Goal: Information Seeking & Learning: Learn about a topic

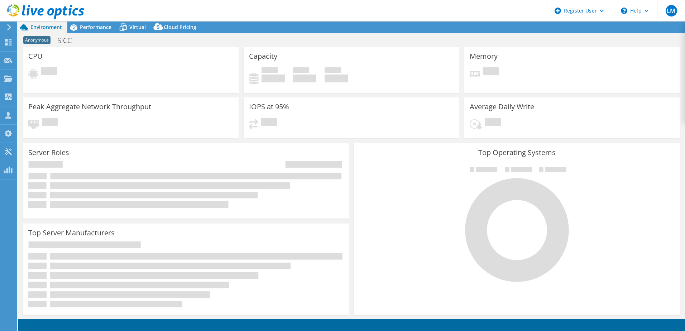
select select "EULondon"
select select "GBP"
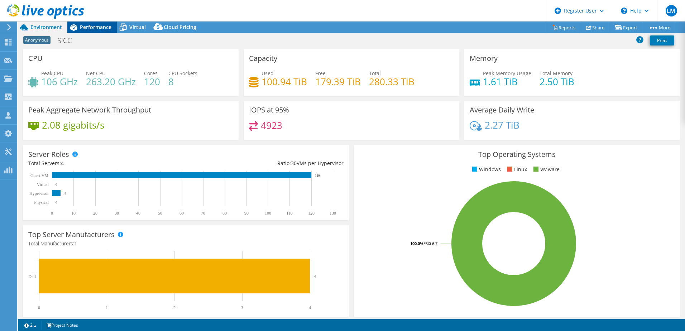
click at [88, 26] on span "Performance" at bounding box center [96, 27] width 32 height 7
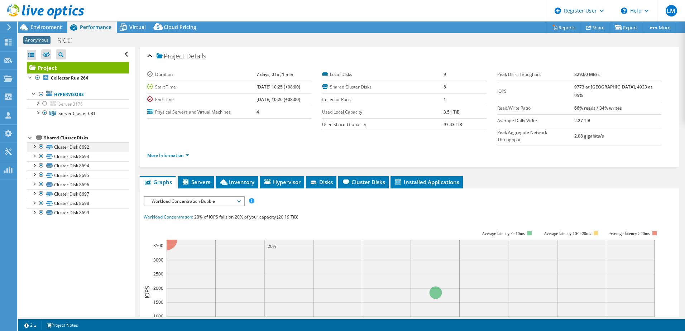
drag, startPoint x: 41, startPoint y: 145, endPoint x: 42, endPoint y: 150, distance: 4.9
click at [41, 145] on div at bounding box center [41, 146] width 7 height 9
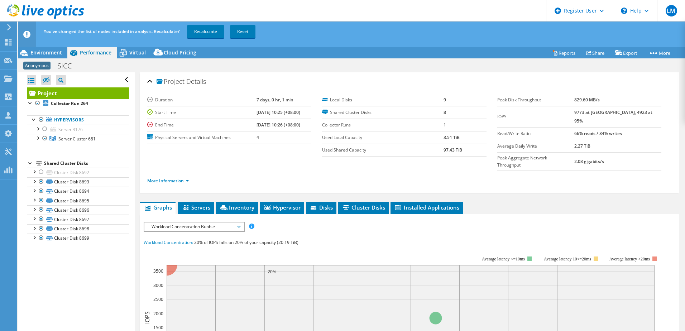
click at [30, 164] on div at bounding box center [30, 162] width 7 height 7
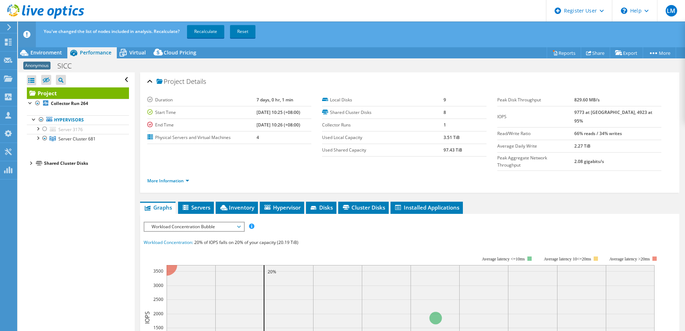
click at [30, 164] on div at bounding box center [30, 162] width 7 height 7
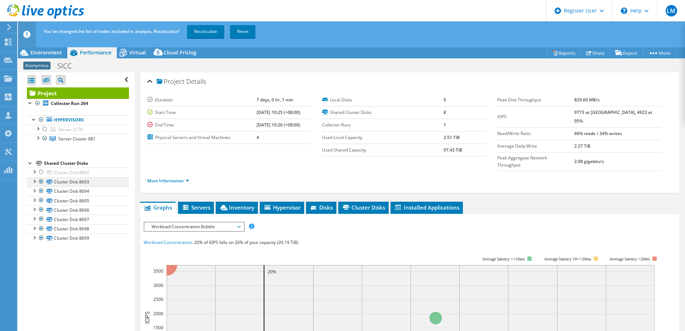
click at [40, 182] on div at bounding box center [41, 181] width 7 height 9
click at [41, 194] on div at bounding box center [41, 191] width 7 height 9
click at [42, 203] on div at bounding box center [41, 200] width 7 height 9
click at [40, 210] on div at bounding box center [41, 209] width 7 height 9
drag, startPoint x: 40, startPoint y: 220, endPoint x: 40, endPoint y: 231, distance: 11.1
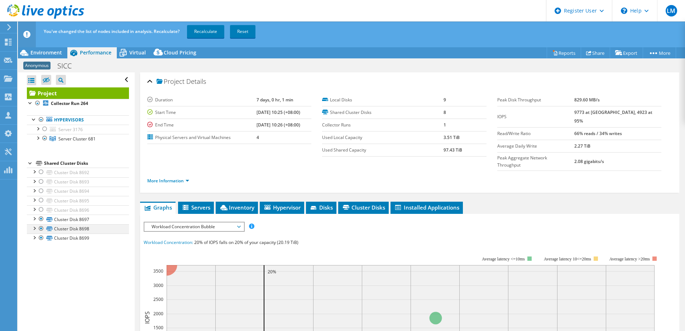
click at [40, 228] on div at bounding box center [41, 228] width 7 height 9
click at [41, 237] on div at bounding box center [41, 238] width 7 height 9
click at [41, 219] on div at bounding box center [41, 219] width 7 height 9
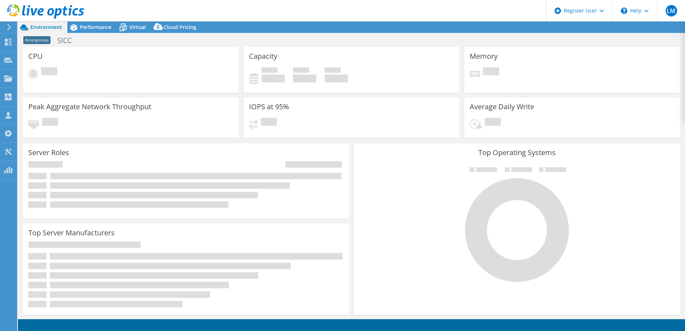
select select "EULondon"
select select "USD"
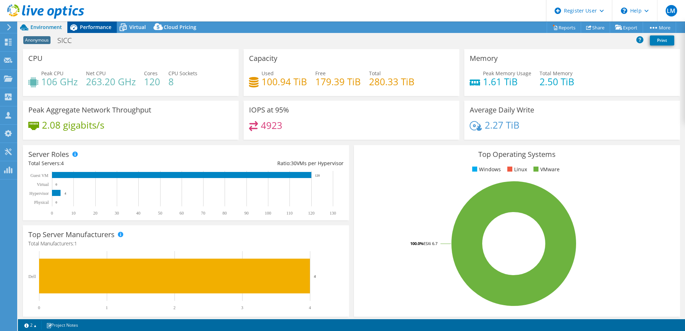
click at [87, 28] on span "Performance" at bounding box center [96, 27] width 32 height 7
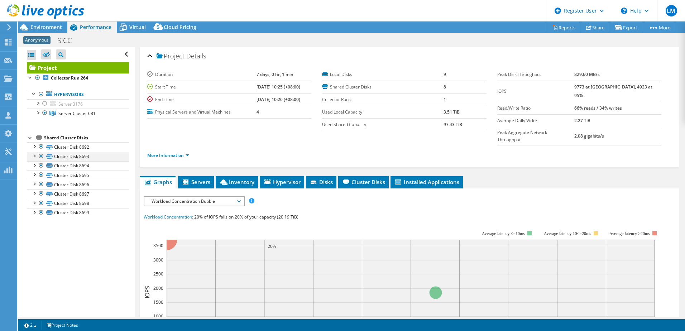
click at [39, 151] on div at bounding box center [41, 146] width 7 height 9
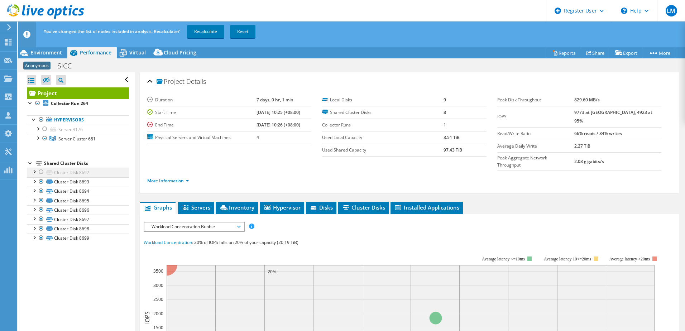
click at [39, 155] on div "Project Collector Run 264 Hypervisors Server 3176" at bounding box center [78, 165] width 102 height 156
click at [39, 186] on link "Cluster Disk 8693" at bounding box center [78, 181] width 102 height 9
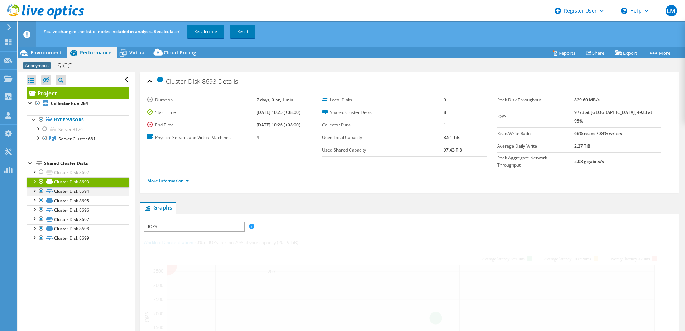
click at [41, 193] on div at bounding box center [41, 191] width 7 height 9
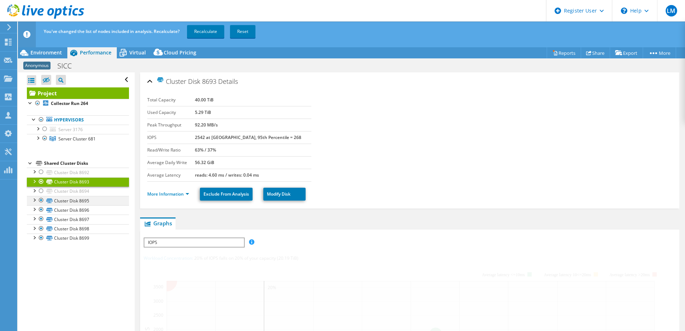
click at [42, 201] on div at bounding box center [41, 200] width 7 height 9
click at [42, 208] on div at bounding box center [41, 209] width 7 height 9
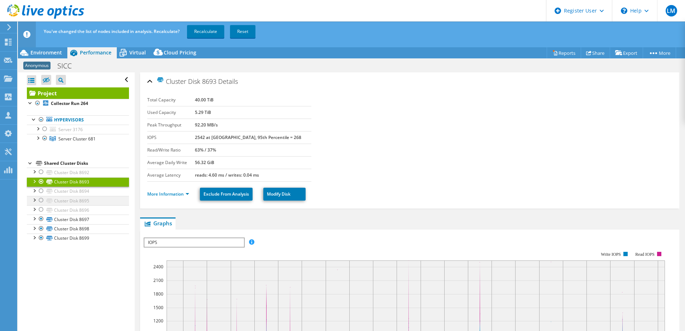
click at [42, 199] on div at bounding box center [41, 200] width 7 height 9
click at [39, 182] on div at bounding box center [41, 181] width 7 height 9
click at [40, 201] on div at bounding box center [41, 200] width 7 height 9
click at [41, 221] on div at bounding box center [41, 219] width 7 height 9
click at [39, 227] on div at bounding box center [41, 228] width 7 height 9
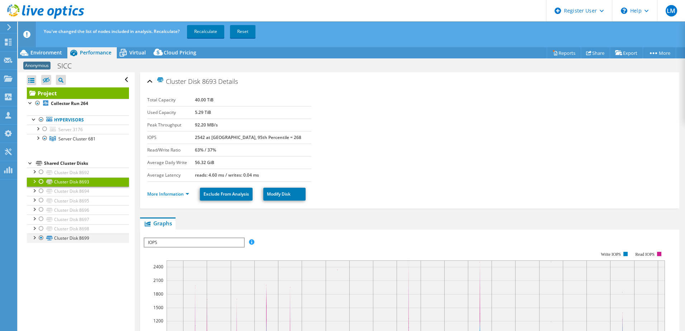
click at [39, 239] on div at bounding box center [41, 238] width 7 height 9
drag, startPoint x: 421, startPoint y: 95, endPoint x: 450, endPoint y: 132, distance: 46.5
click at [421, 95] on section "Total Capacity 40.00 TiB Used Capacity 5.29 TiB Peak Throughput 92.20 MB/s IOPS…" at bounding box center [409, 138] width 525 height 88
drag, startPoint x: 450, startPoint y: 130, endPoint x: 405, endPoint y: 134, distance: 45.3
click at [405, 134] on section "Total Capacity 40.00 TiB Used Capacity 5.29 TiB Peak Throughput 92.20 MB/s IOPS…" at bounding box center [409, 138] width 525 height 88
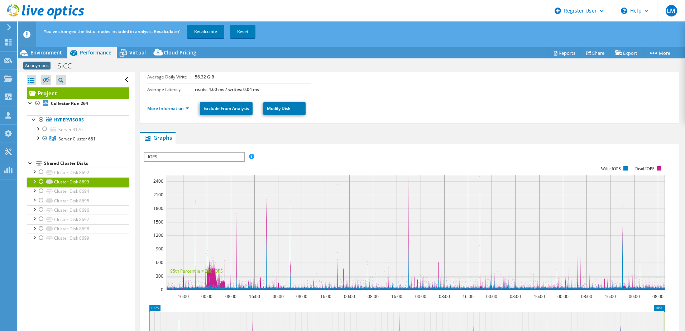
scroll to position [70, 0]
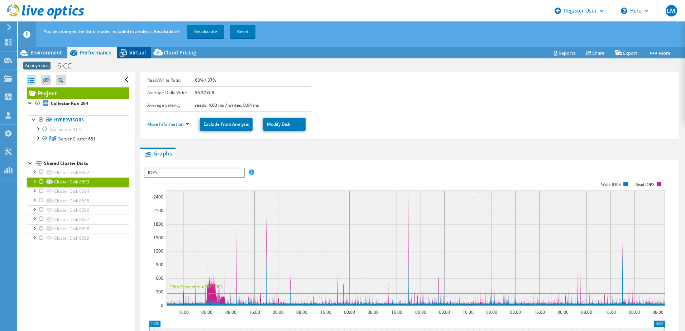
click at [128, 52] on icon at bounding box center [123, 53] width 13 height 13
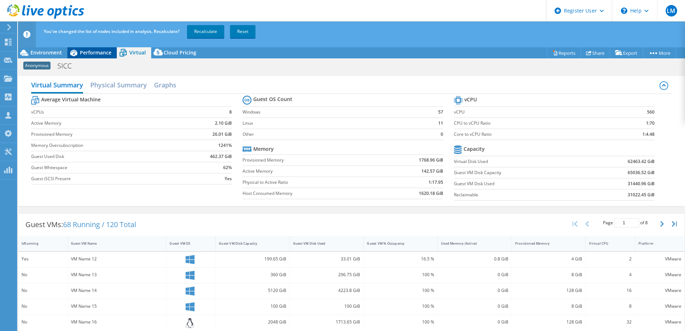
click at [103, 51] on span "Performance" at bounding box center [96, 52] width 32 height 7
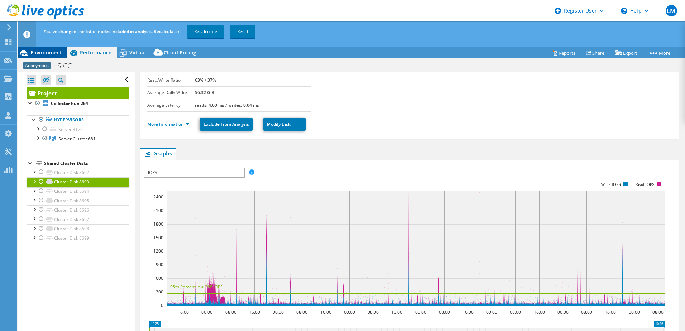
click at [58, 54] on span "Environment" at bounding box center [46, 52] width 32 height 7
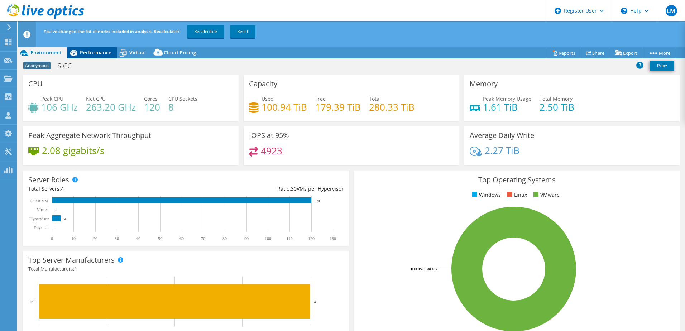
click at [93, 55] on span "Performance" at bounding box center [96, 52] width 32 height 7
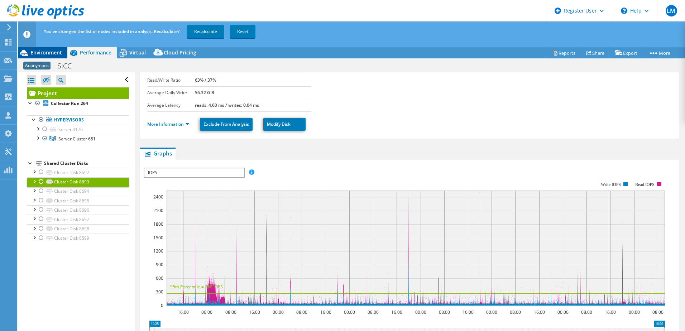
click at [44, 52] on span "Environment" at bounding box center [46, 52] width 32 height 7
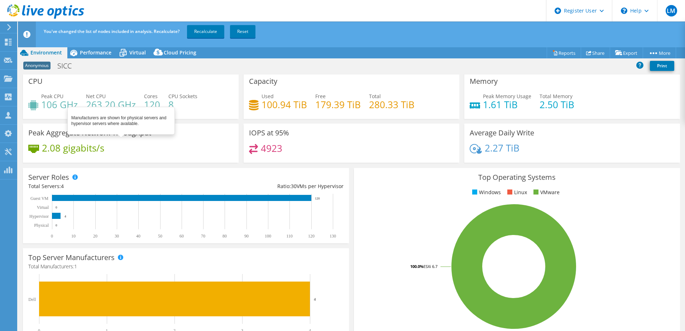
scroll to position [0, 0]
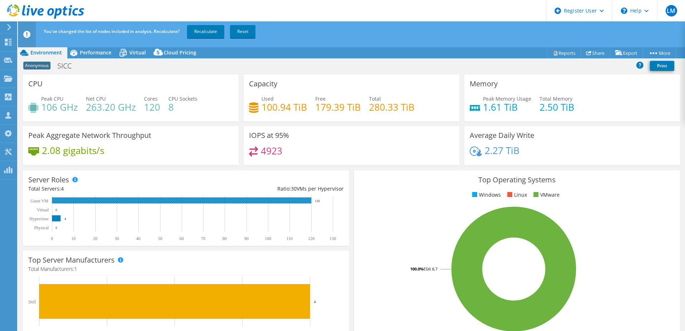
click at [318, 204] on rect at bounding box center [182, 218] width 309 height 45
click at [318, 202] on text "120" at bounding box center [317, 201] width 5 height 4
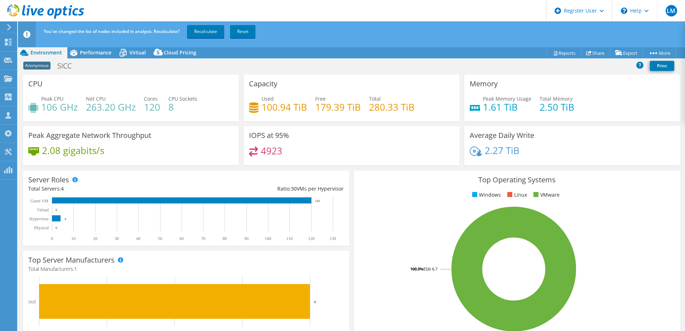
click at [151, 109] on h4 "120" at bounding box center [152, 107] width 16 height 8
